Goal: Find specific page/section

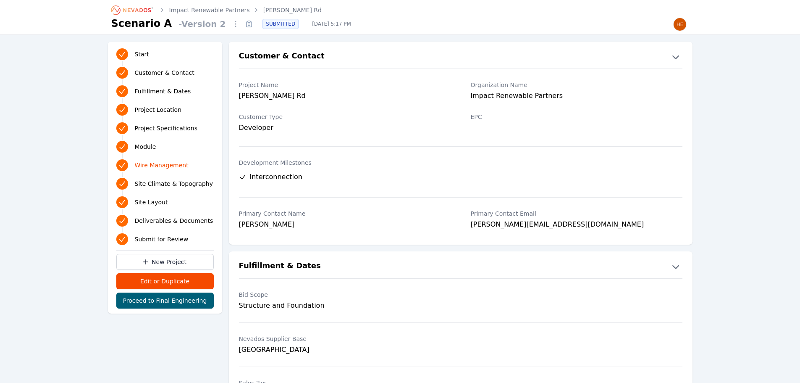
scroll to position [1092, 0]
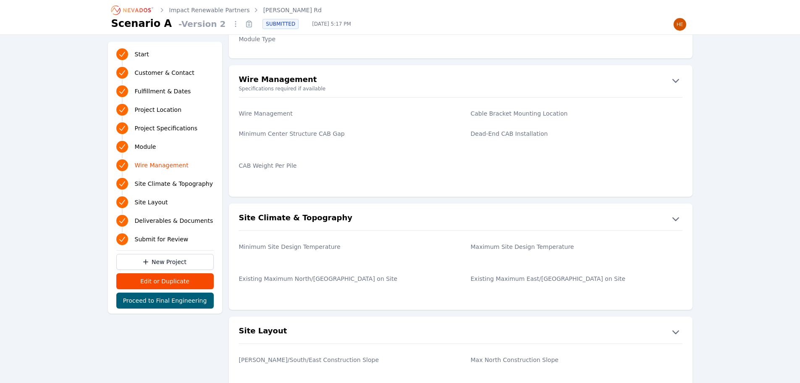
click at [126, 10] on icon "Breadcrumb" at bounding box center [133, 9] width 46 height 13
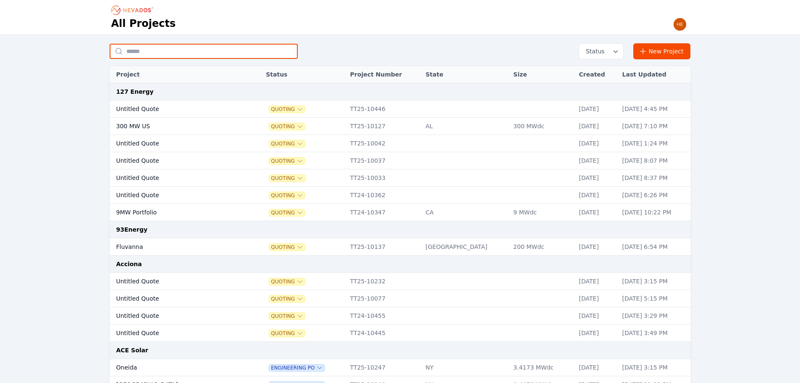
click at [167, 52] on input "text" at bounding box center [204, 51] width 188 height 15
type input "********"
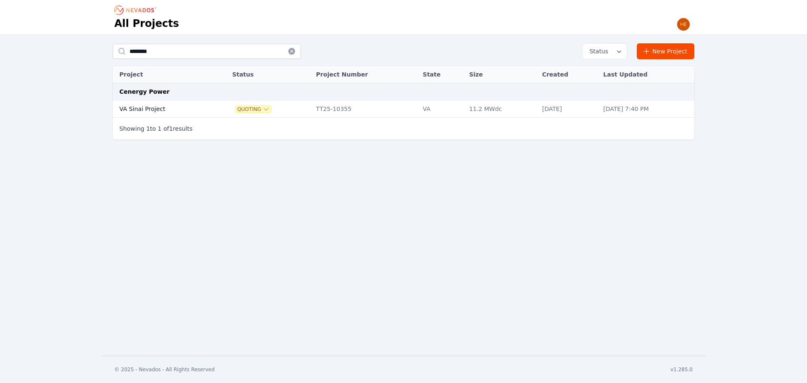
click at [135, 107] on td "VA Sinai Project" at bounding box center [163, 108] width 100 height 17
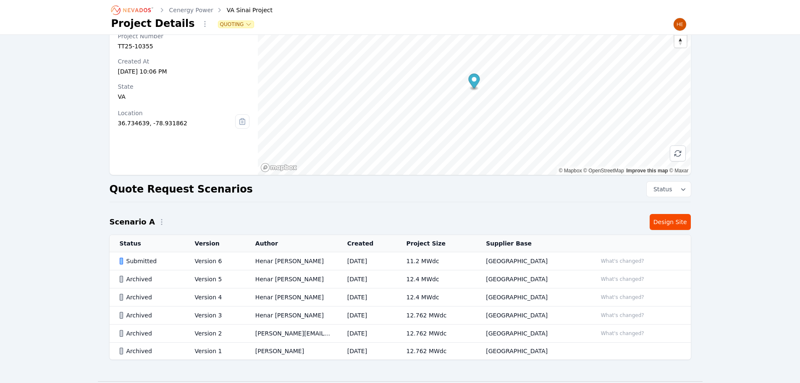
scroll to position [62, 0]
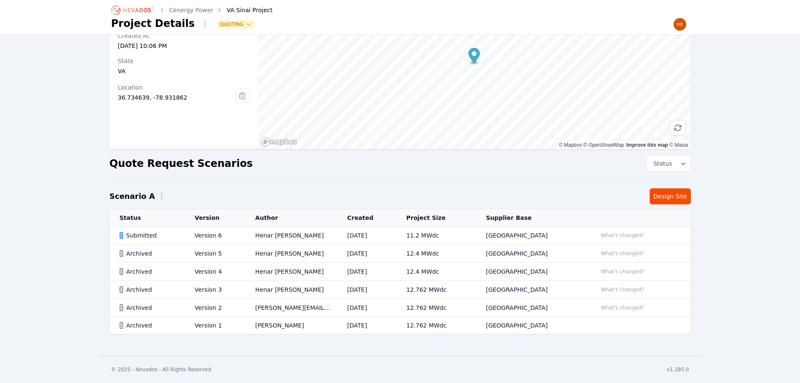
click at [138, 232] on div "Submitted" at bounding box center [150, 235] width 61 height 8
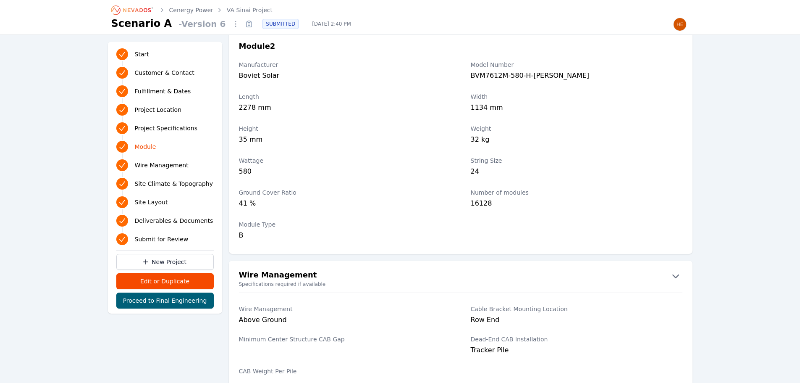
scroll to position [1134, 0]
